Goal: Task Accomplishment & Management: Complete application form

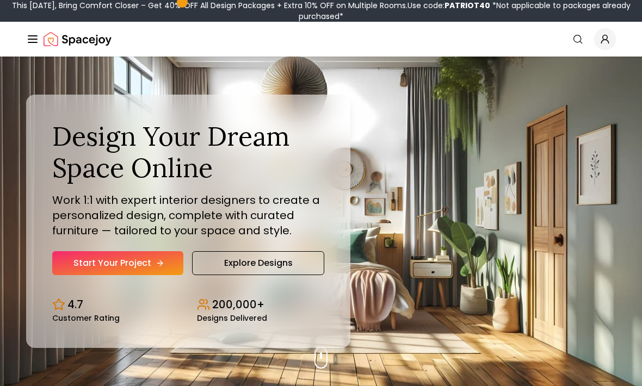
click at [64, 275] on link "Start Your Project" at bounding box center [117, 263] width 131 height 24
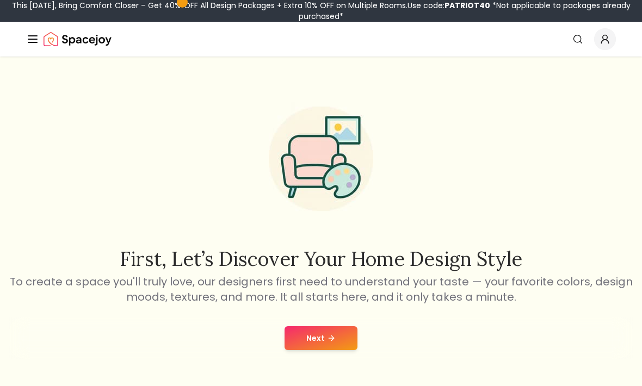
click at [344, 334] on button "Next" at bounding box center [320, 338] width 73 height 24
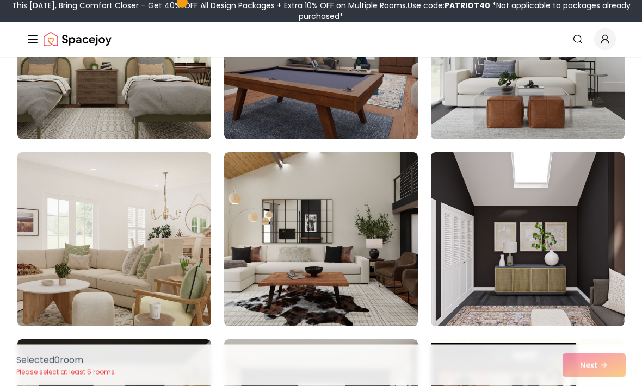
scroll to position [190, 0]
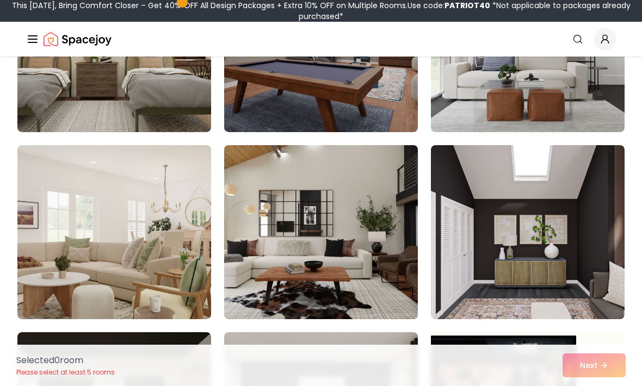
click at [381, 292] on img at bounding box center [320, 232] width 203 height 183
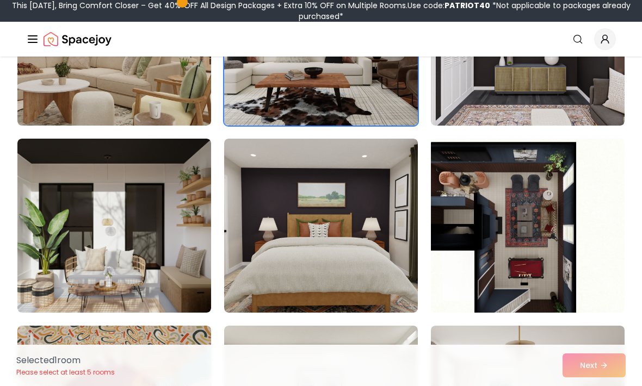
scroll to position [385, 0]
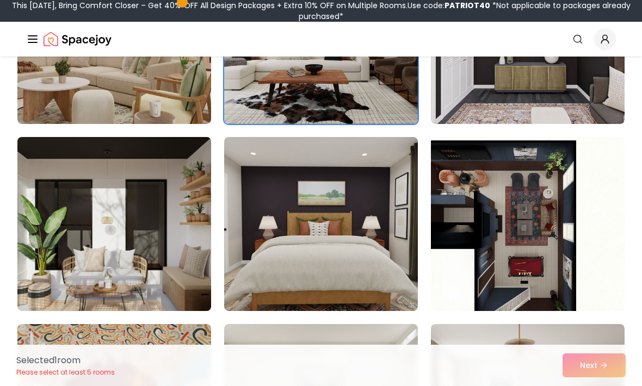
click at [160, 260] on img at bounding box center [114, 224] width 203 height 183
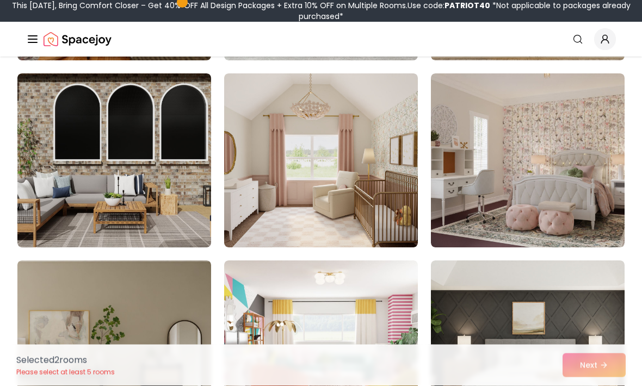
scroll to position [2132, 0]
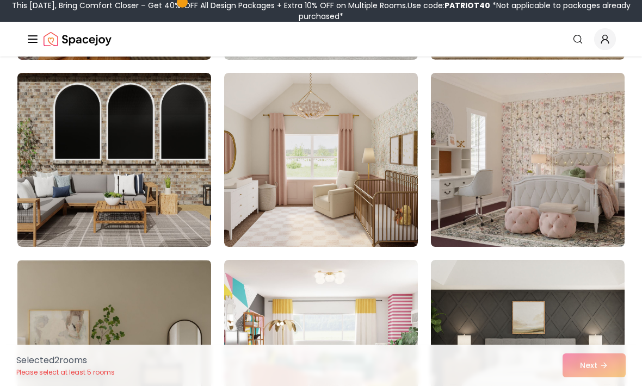
click at [596, 221] on img at bounding box center [527, 160] width 203 height 183
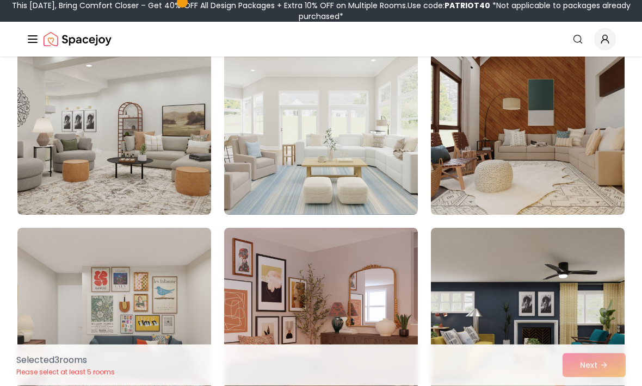
scroll to position [3102, 0]
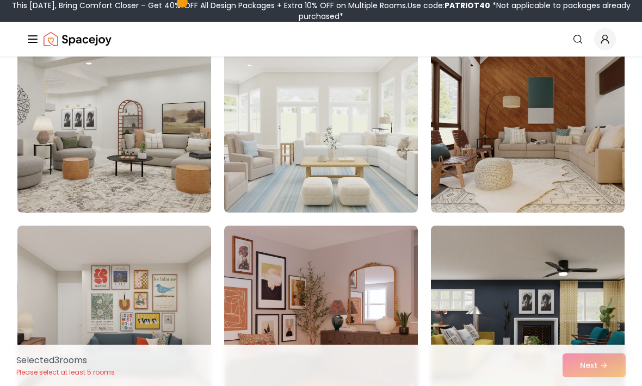
click at [388, 178] on img at bounding box center [320, 125] width 203 height 183
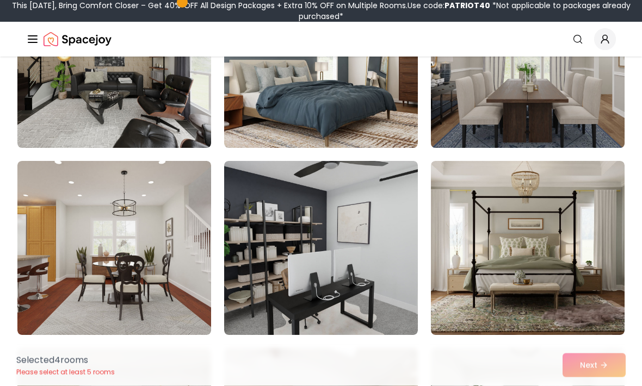
scroll to position [4476, 0]
click at [589, 110] on img at bounding box center [527, 61] width 203 height 183
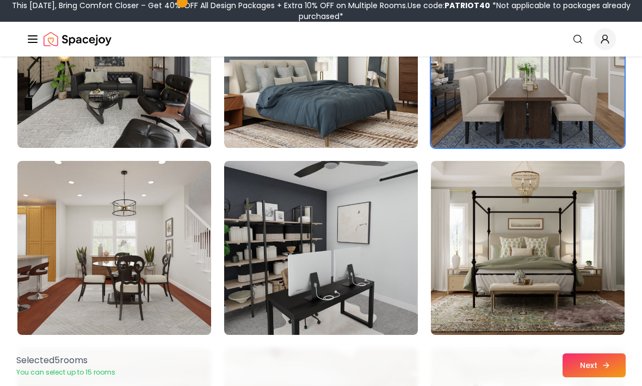
click at [590, 377] on button "Next" at bounding box center [593, 365] width 63 height 24
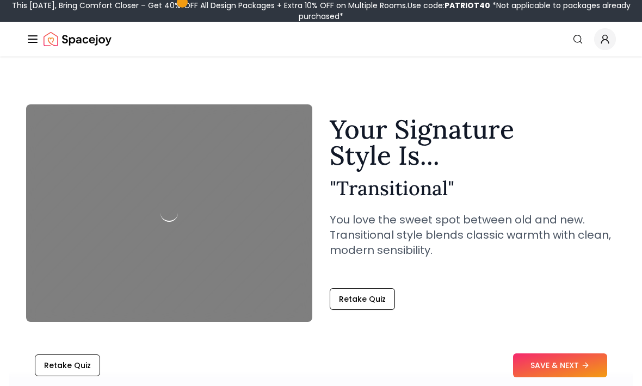
click at [557, 366] on button "SAVE & NEXT" at bounding box center [560, 365] width 94 height 24
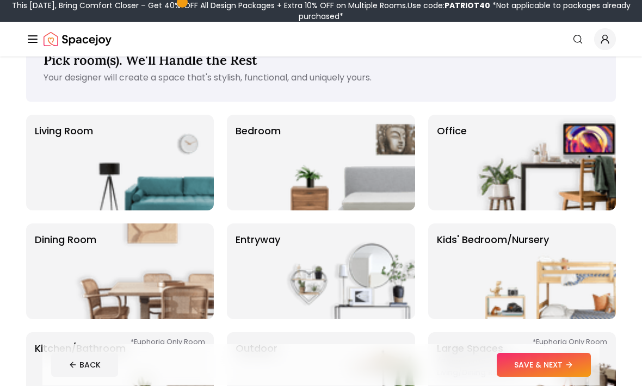
scroll to position [35, 0]
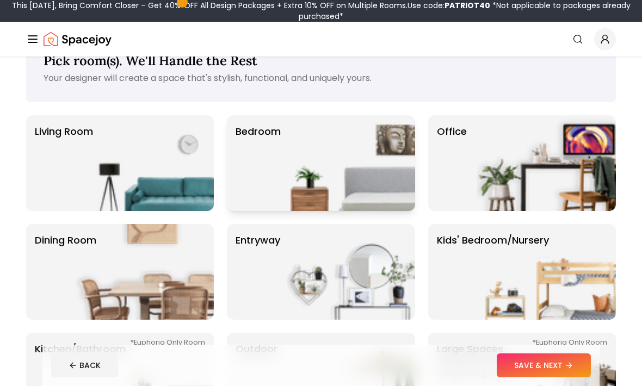
click at [388, 170] on img at bounding box center [345, 163] width 139 height 96
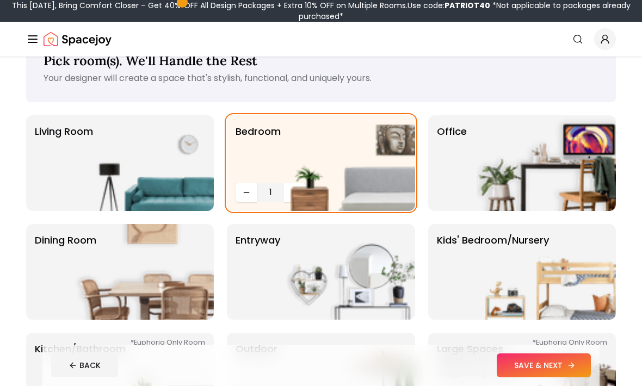
click at [543, 377] on button "SAVE & NEXT" at bounding box center [543, 365] width 94 height 24
